Goal: Task Accomplishment & Management: Manage account settings

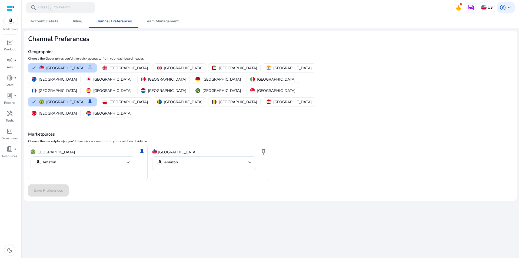
click at [111, 148] on div "Brazil keep" at bounding box center [88, 152] width 115 height 9
click at [55, 65] on p "[GEOGRAPHIC_DATA]" at bounding box center [65, 68] width 38 height 6
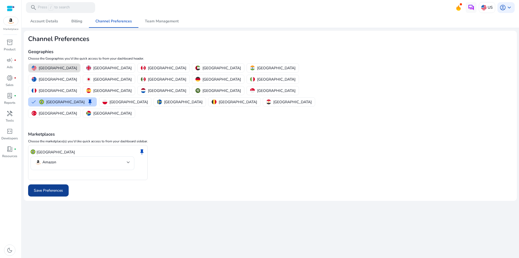
click at [52, 188] on span "Save Preferences" at bounding box center [48, 191] width 29 height 6
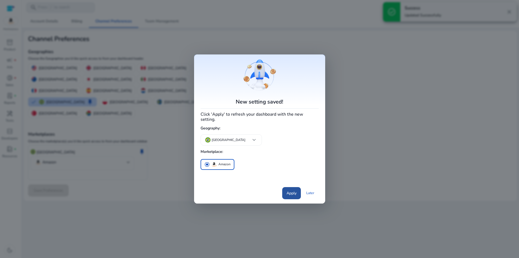
click at [289, 193] on span "Apply" at bounding box center [291, 194] width 10 height 6
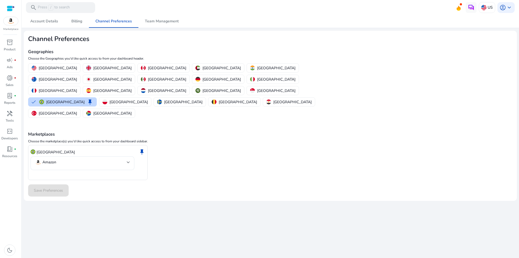
click at [9, 7] on div at bounding box center [11, 8] width 8 height 6
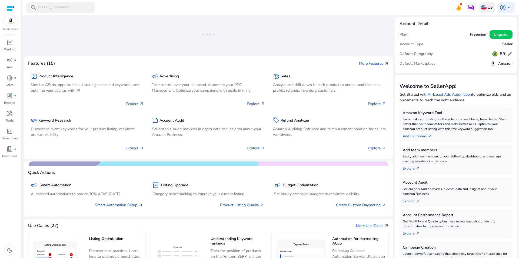
click at [482, 5] on img at bounding box center [483, 7] width 5 height 5
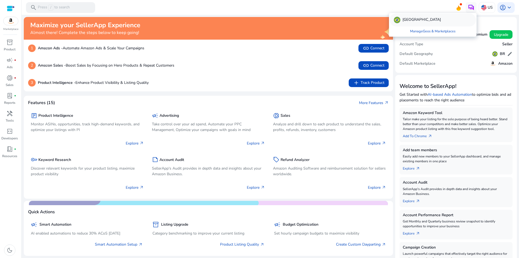
click at [405, 17] on p "[GEOGRAPHIC_DATA]" at bounding box center [421, 20] width 38 height 6
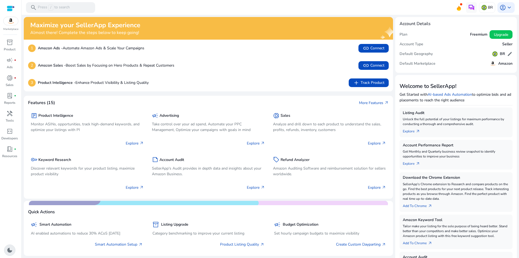
click at [8, 252] on span "dark_mode" at bounding box center [9, 250] width 6 height 6
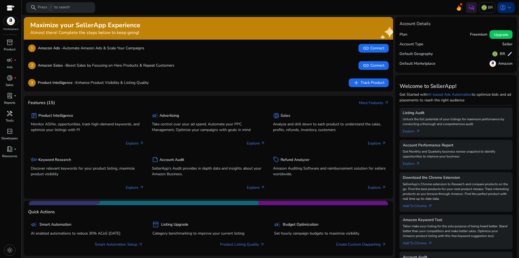
click at [507, 7] on span "keyboard_arrow_down" at bounding box center [509, 7] width 6 height 6
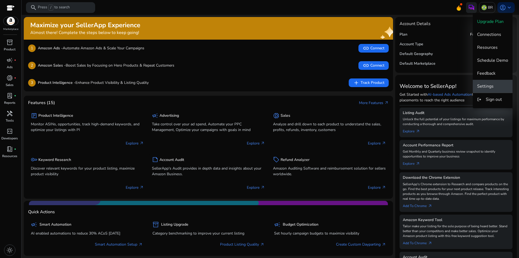
click at [493, 84] on span "Settings" at bounding box center [492, 86] width 31 height 6
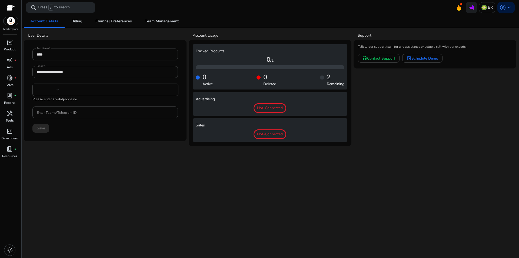
type input "***"
click at [78, 23] on span "Billing" at bounding box center [76, 21] width 11 height 4
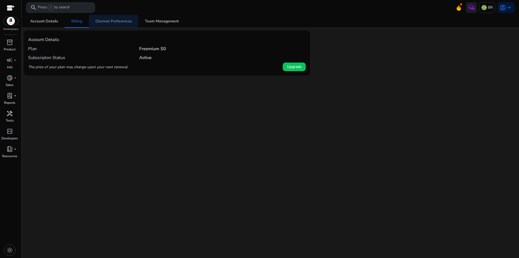
click at [101, 21] on span "Channel Preferences" at bounding box center [113, 21] width 36 height 4
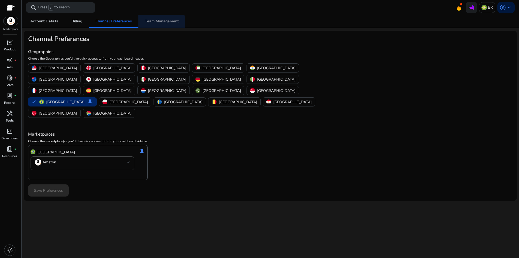
click at [143, 23] on link "Team Management" at bounding box center [161, 21] width 47 height 13
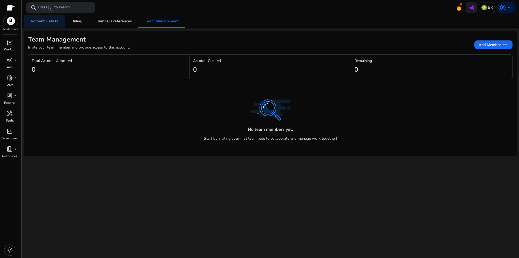
click at [44, 23] on span "Account Details" at bounding box center [44, 21] width 28 height 4
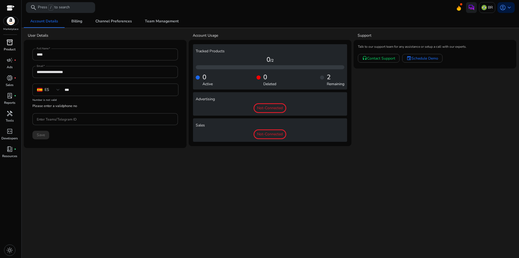
click at [15, 43] on div "inventory_2" at bounding box center [9, 42] width 15 height 9
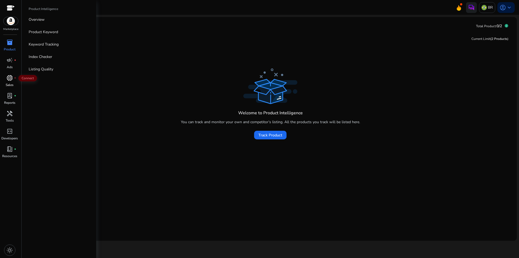
click at [14, 76] on div "donut_small fiber_manual_record" at bounding box center [9, 78] width 15 height 9
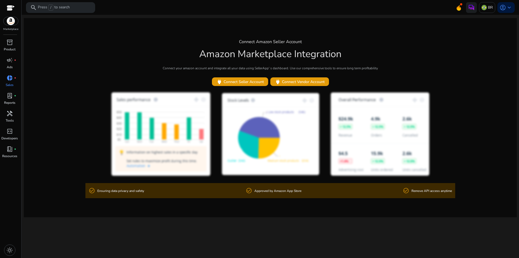
click at [288, 188] on div "check_circle_outline Approved by Amazon App Store" at bounding box center [274, 191] width 56 height 9
